Goal: Information Seeking & Learning: Understand process/instructions

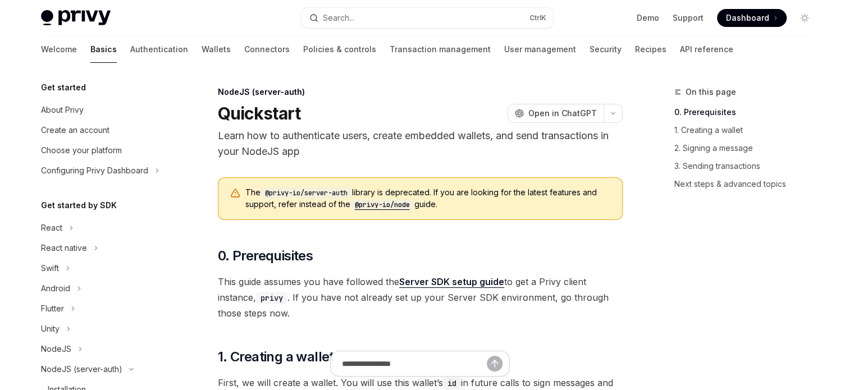
scroll to position [203, 0]
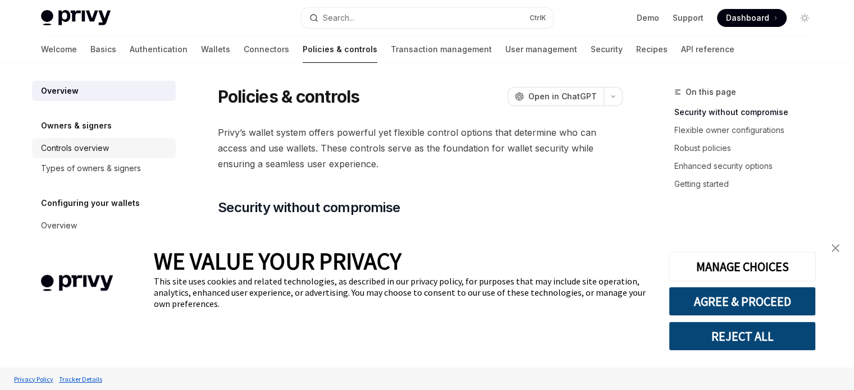
click at [130, 149] on div "Controls overview" at bounding box center [105, 148] width 128 height 13
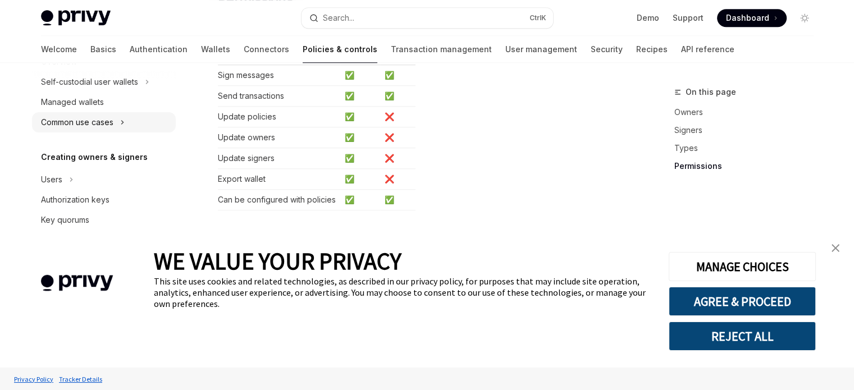
scroll to position [168, 0]
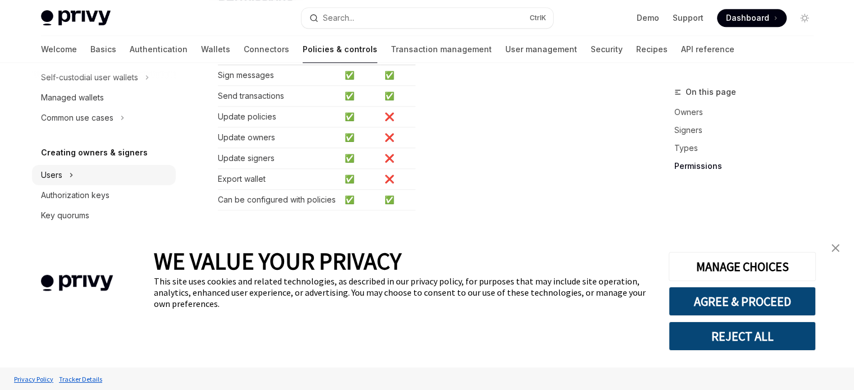
click at [96, 181] on div "Users" at bounding box center [104, 175] width 144 height 20
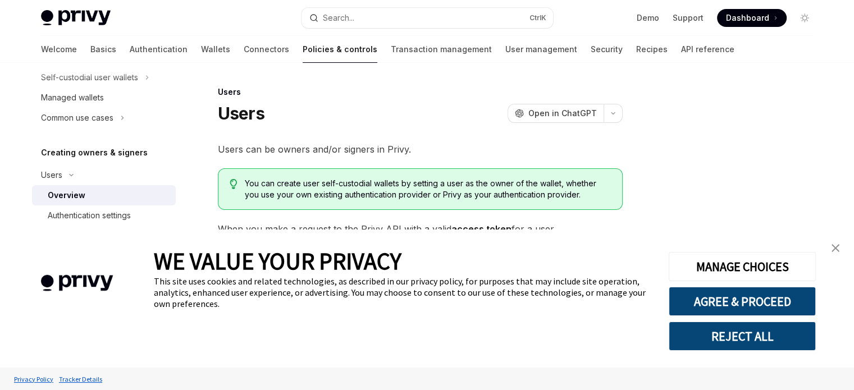
click at [96, 191] on div "Overview" at bounding box center [108, 195] width 121 height 13
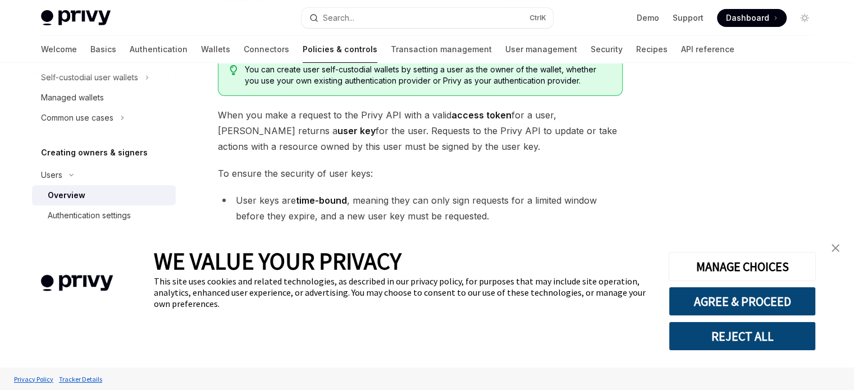
scroll to position [112, 0]
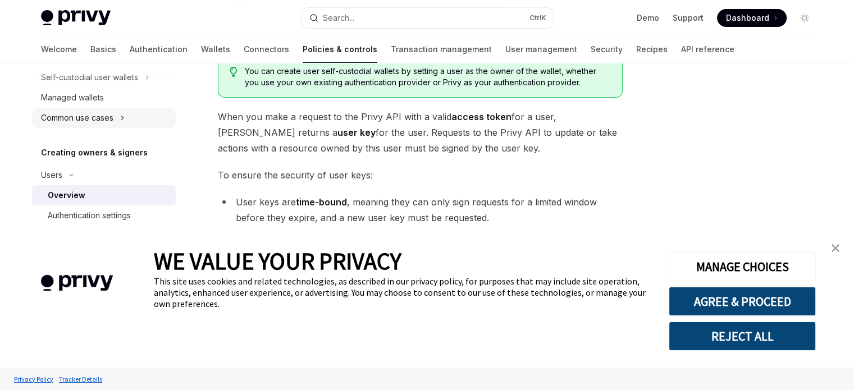
click at [126, 116] on div "Common use cases" at bounding box center [104, 118] width 144 height 20
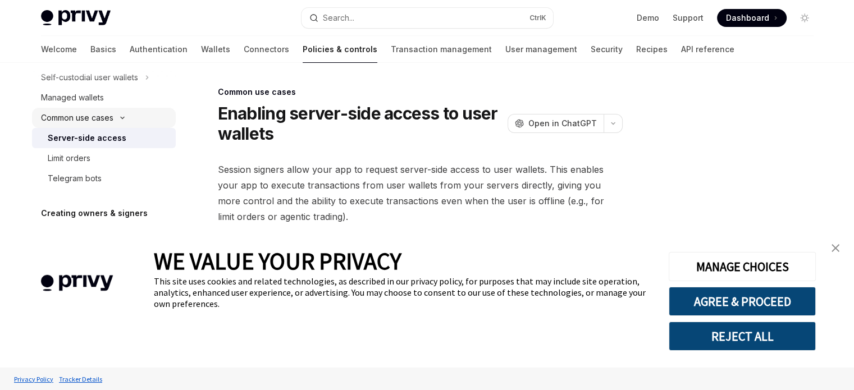
click at [124, 128] on link "Server-side access" at bounding box center [104, 138] width 144 height 20
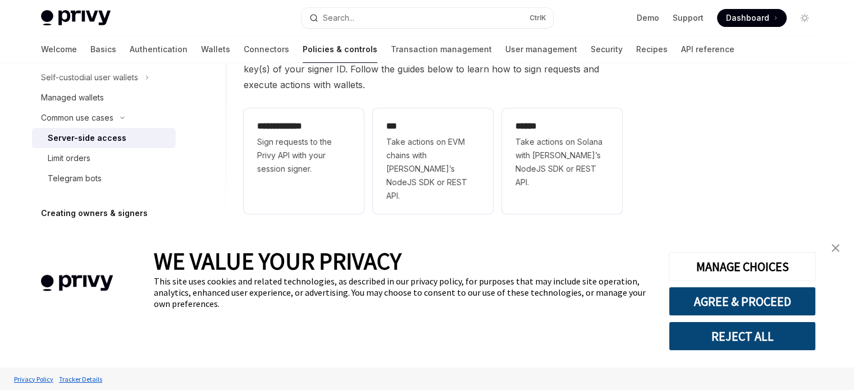
scroll to position [455, 0]
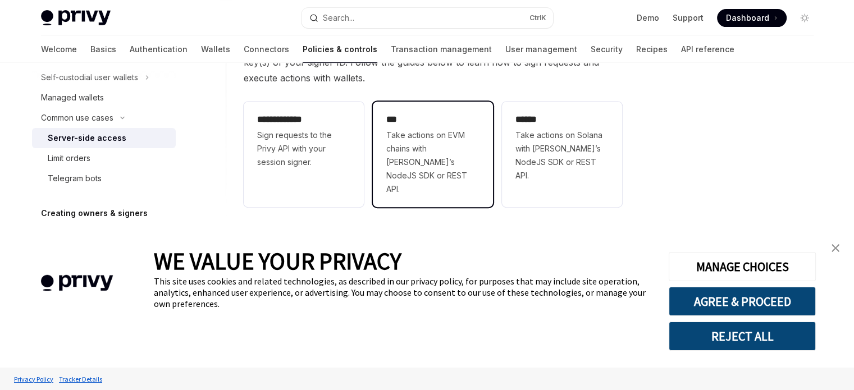
click at [391, 158] on span "Take actions on EVM chains with [PERSON_NAME]’s NodeJS SDK or REST API." at bounding box center [432, 162] width 93 height 67
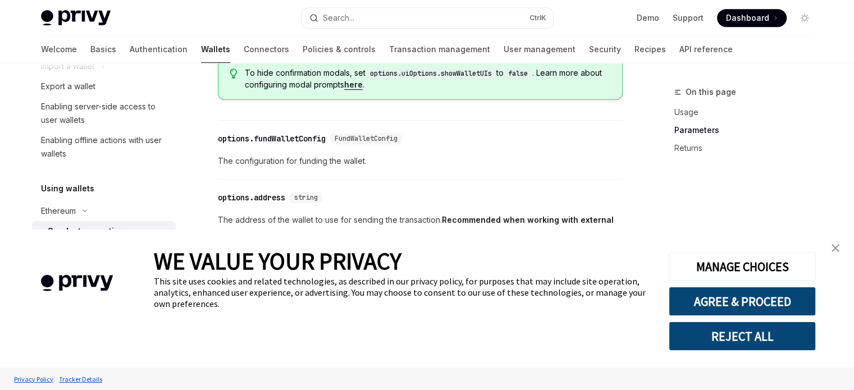
scroll to position [822, 0]
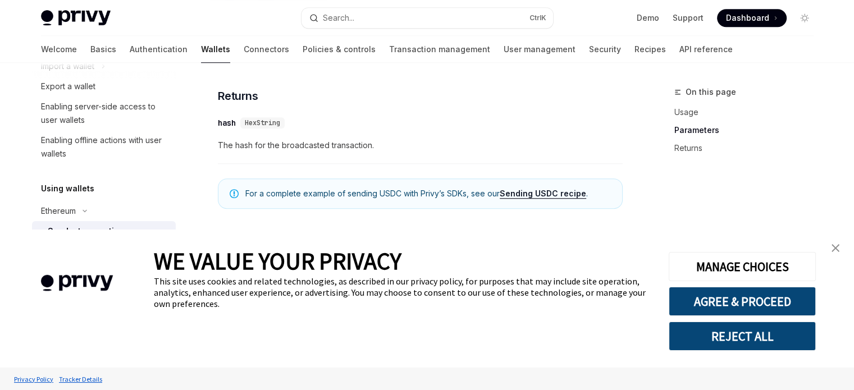
click at [839, 243] on link "close banner" at bounding box center [835, 248] width 22 height 22
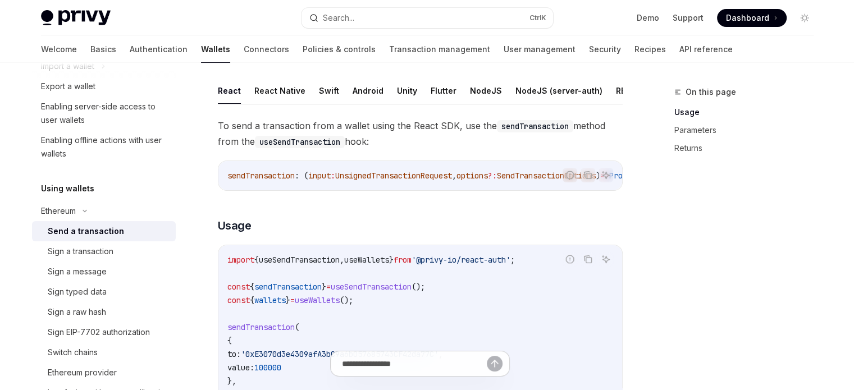
scroll to position [0, 0]
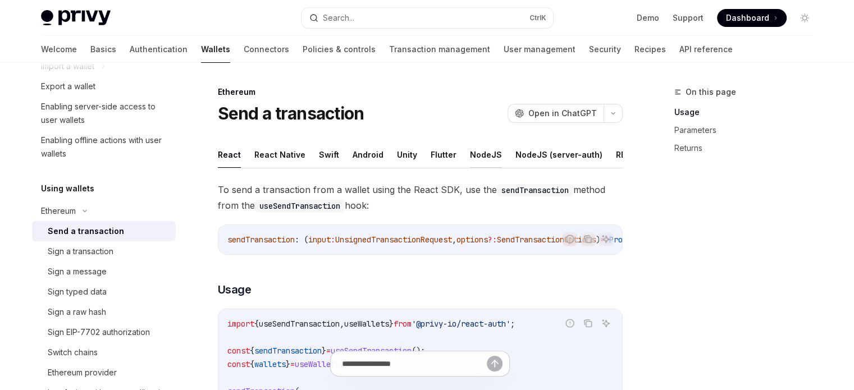
click at [483, 159] on button "NodeJS" at bounding box center [486, 155] width 32 height 26
type textarea "*"
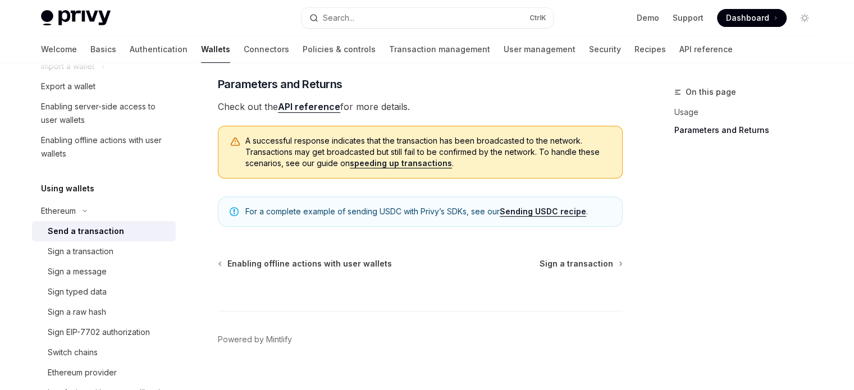
scroll to position [474, 0]
